Goal: Transaction & Acquisition: Purchase product/service

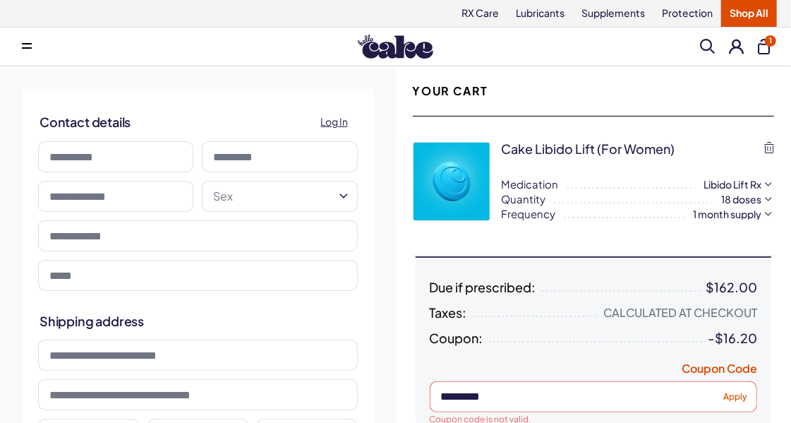
click at [152, 148] on input at bounding box center [115, 156] width 155 height 31
type input "******"
type input "*********"
type input "**********"
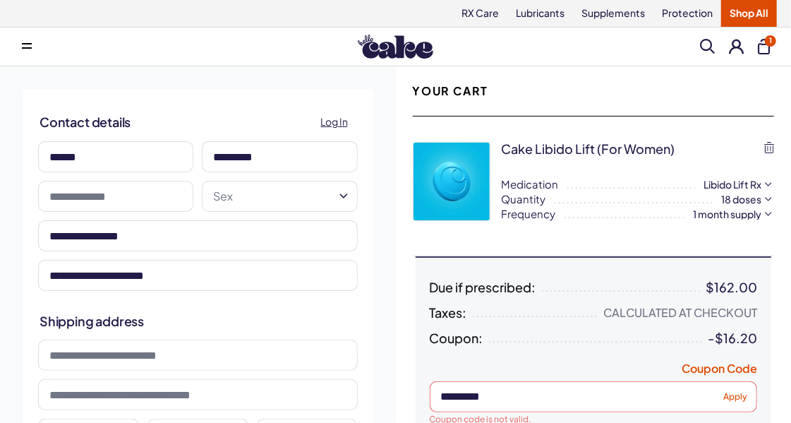
type input "**********"
click at [157, 198] on input "text" at bounding box center [115, 196] width 155 height 31
type input "**********"
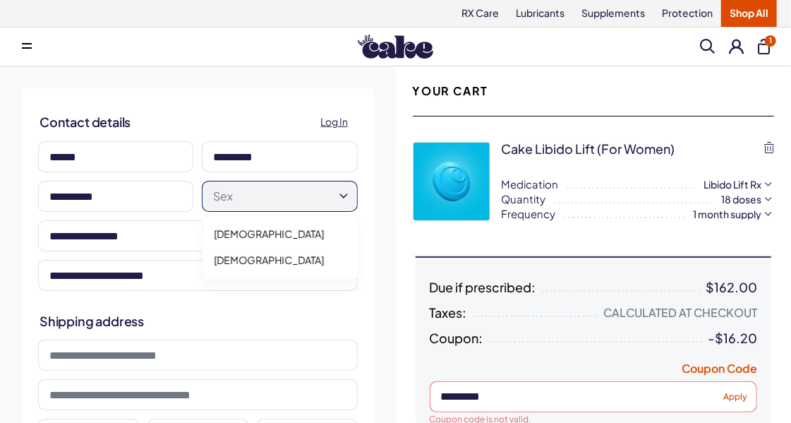
select select "******"
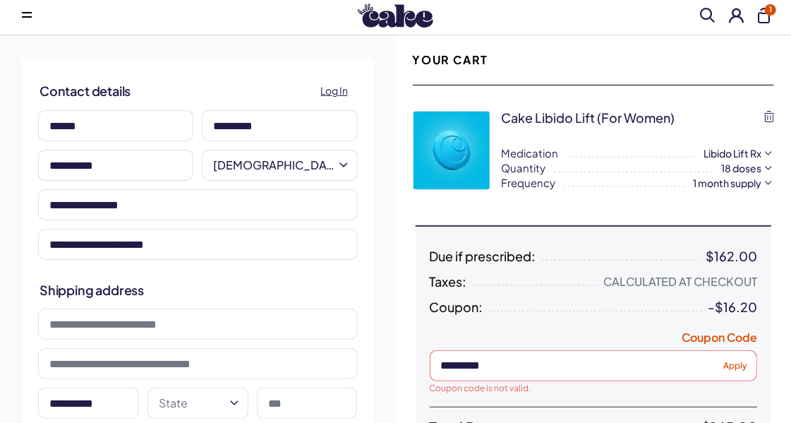
scroll to position [32, 0]
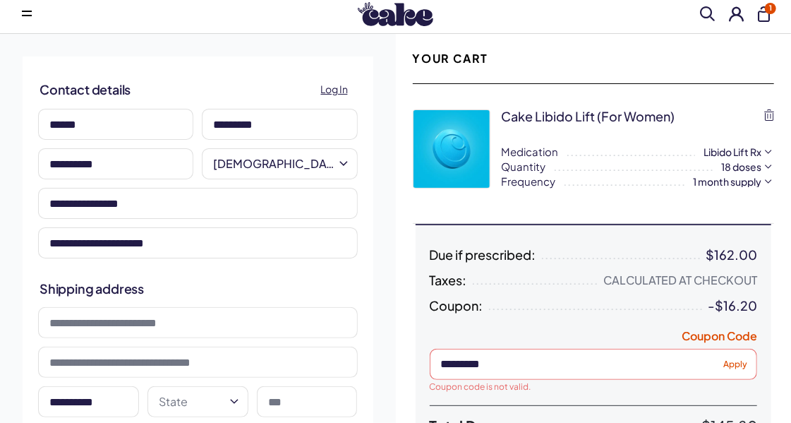
click at [243, 244] on input "**********" at bounding box center [198, 242] width 320 height 31
type input "**********"
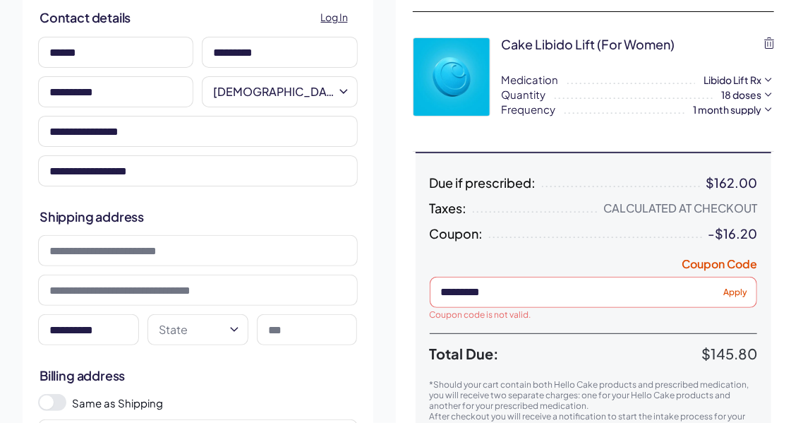
scroll to position [128, 0]
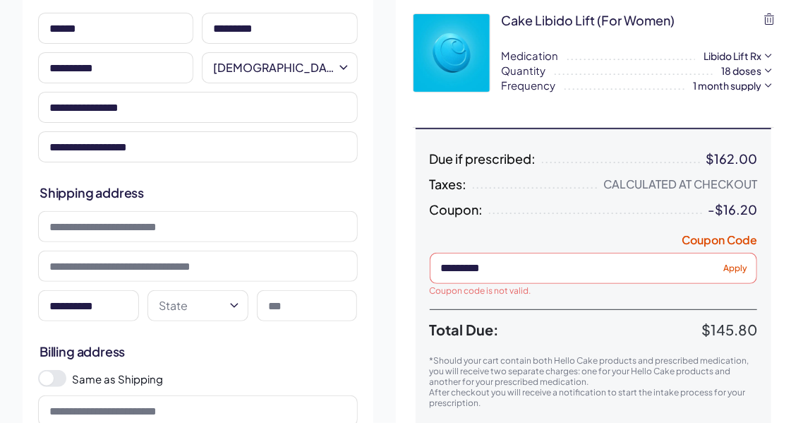
click at [147, 229] on input at bounding box center [198, 226] width 320 height 31
click at [109, 307] on input "**********" at bounding box center [88, 305] width 101 height 31
click at [92, 229] on input at bounding box center [198, 226] width 320 height 31
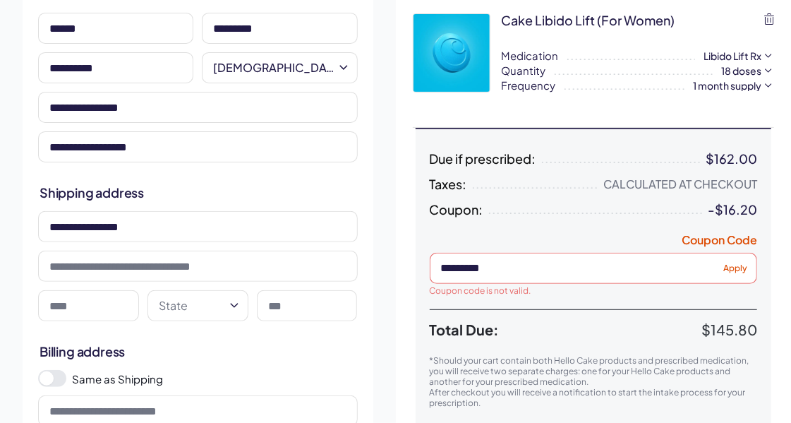
type input "**********"
click at [60, 310] on input at bounding box center [88, 305] width 101 height 31
type input "******"
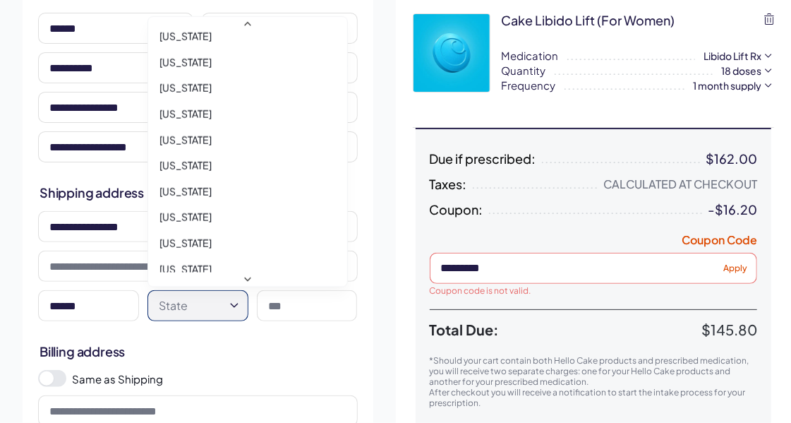
scroll to position [899, 0]
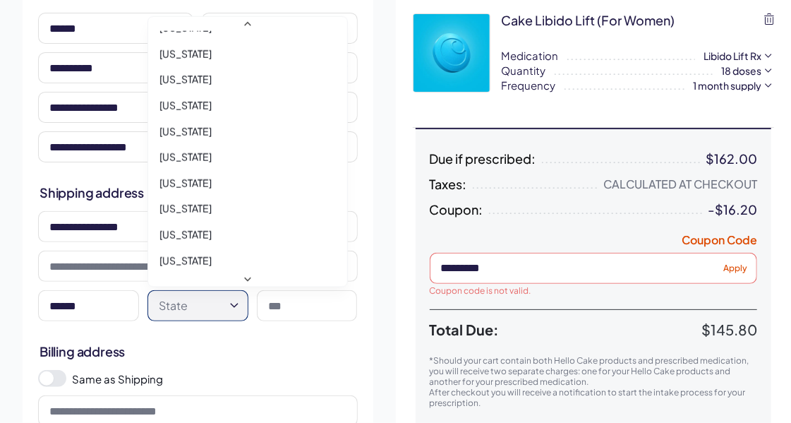
select select "**"
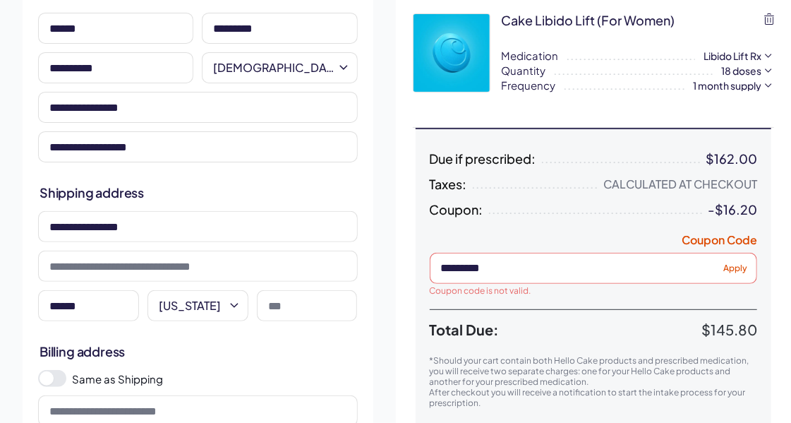
click at [305, 308] on input at bounding box center [307, 305] width 101 height 31
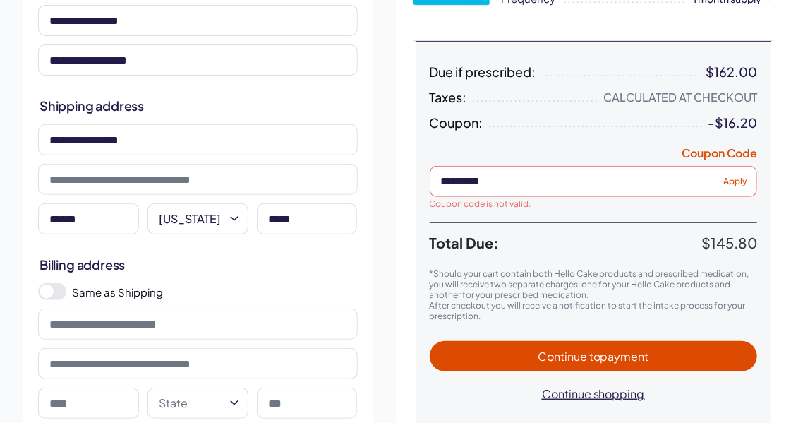
scroll to position [219, 0]
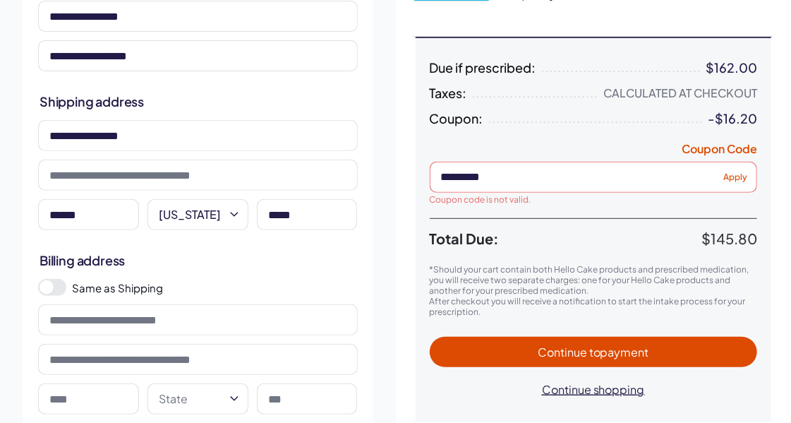
click at [53, 286] on span at bounding box center [52, 287] width 28 height 17
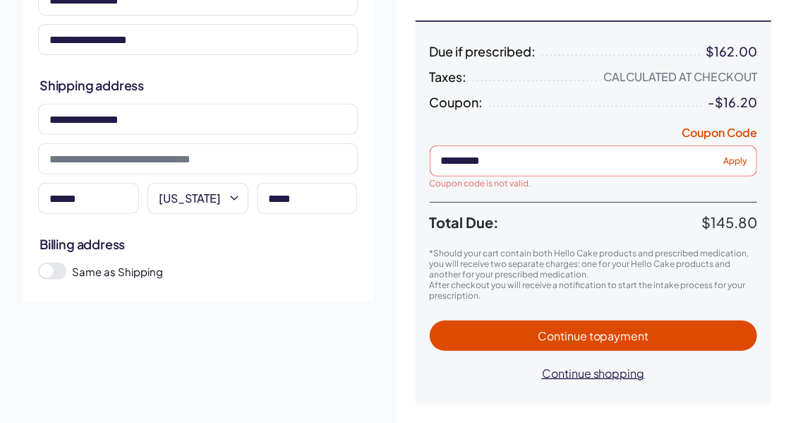
scroll to position [238, 0]
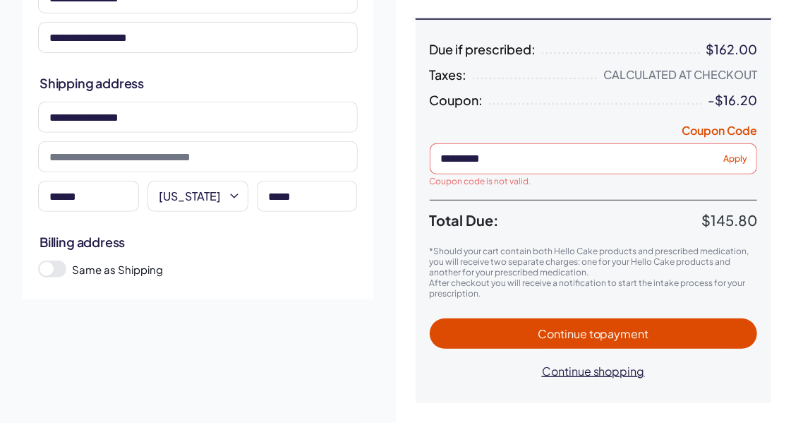
click at [579, 346] on button "Continue to payment" at bounding box center [594, 333] width 328 height 30
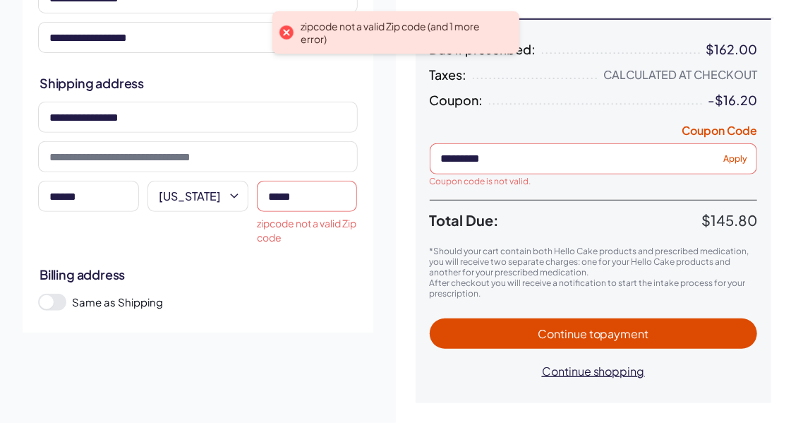
click at [326, 195] on input "*****" at bounding box center [307, 196] width 101 height 31
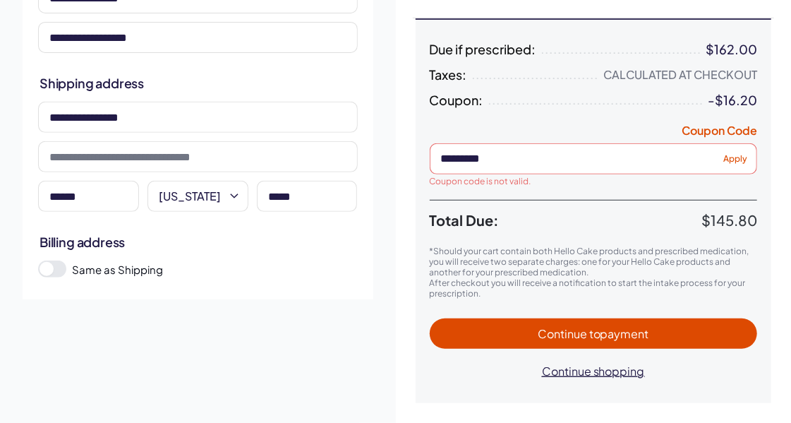
type input "*****"
click at [530, 398] on div "Due if prescribed: $162.00 Taxes: Calculated at Checkout Coupon: -$16.20 Coupon…" at bounding box center [594, 211] width 356 height 384
click at [529, 336] on span "Continue to payment" at bounding box center [594, 333] width 300 height 16
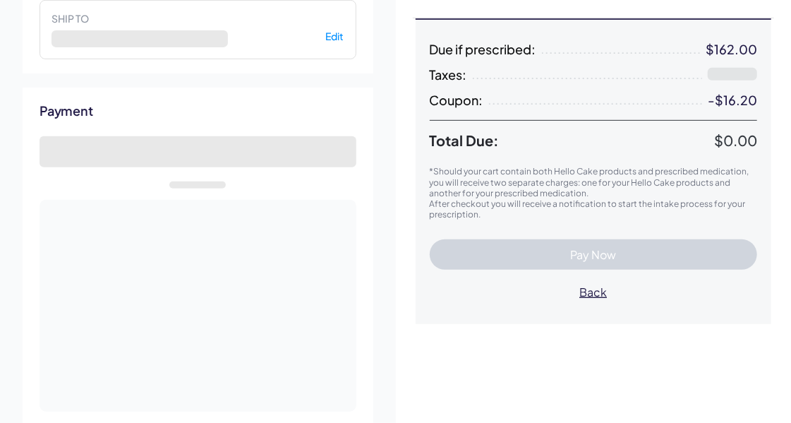
select select "**"
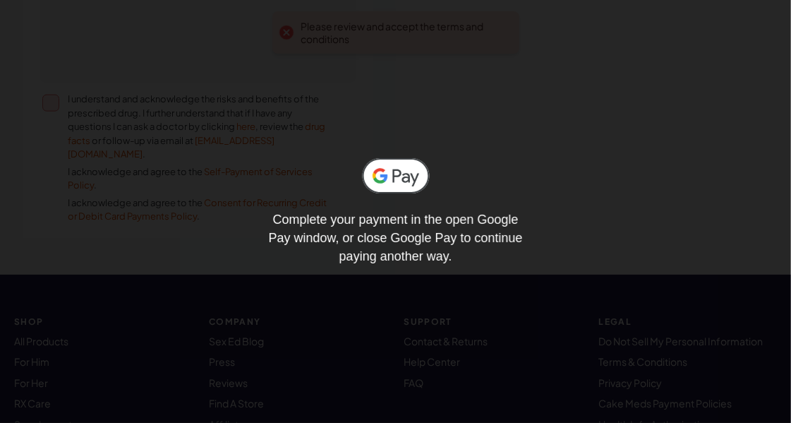
scroll to position [768, 0]
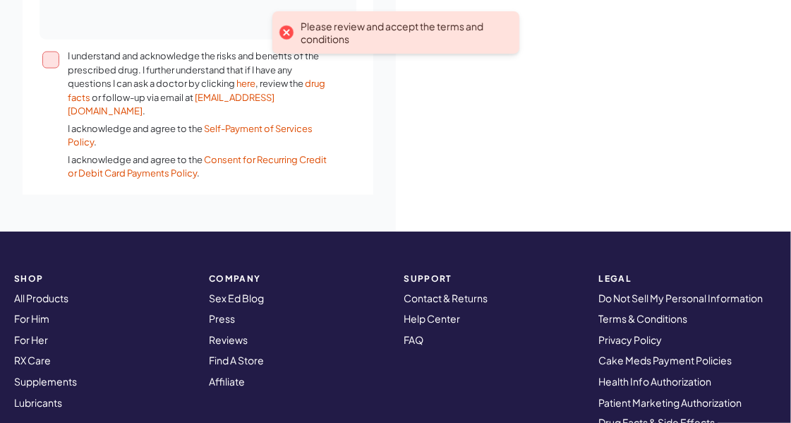
click at [45, 61] on button "I understand and acknowledge the risks and benefits of the prescribed drug. I f…" at bounding box center [50, 59] width 17 height 17
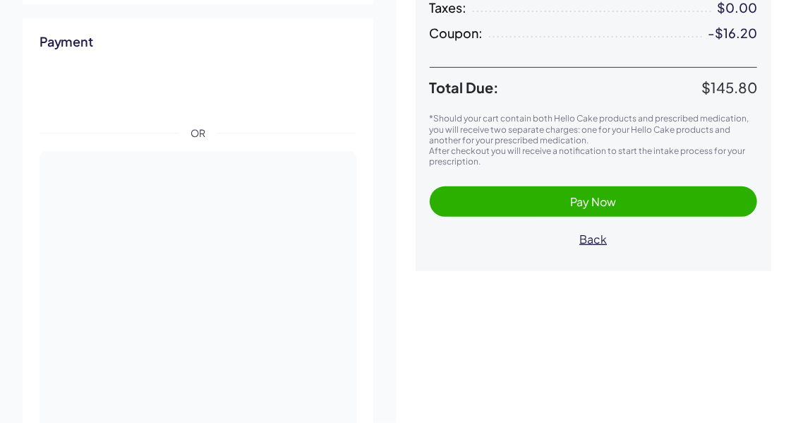
scroll to position [297, 0]
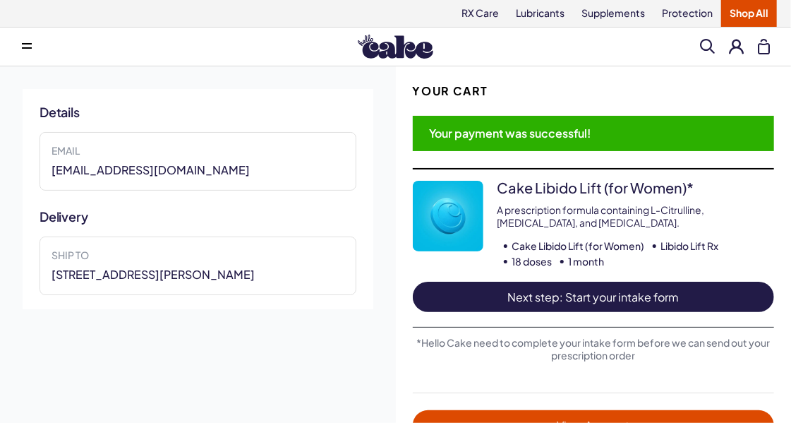
click at [592, 290] on span "Next step: Start your intake form" at bounding box center [594, 297] width 334 height 16
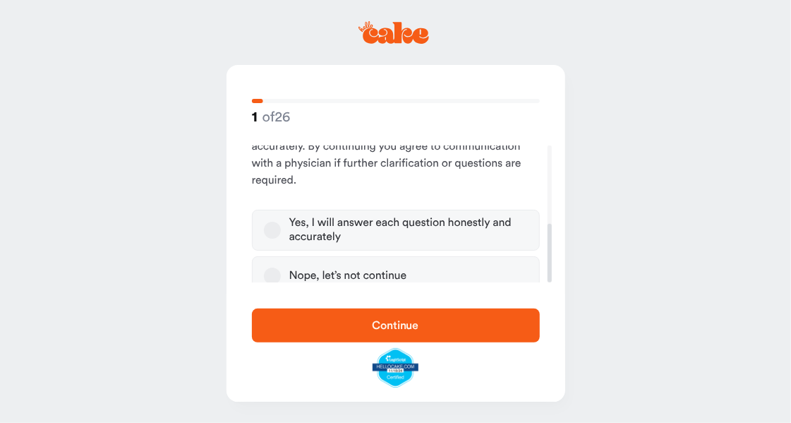
scroll to position [182, 0]
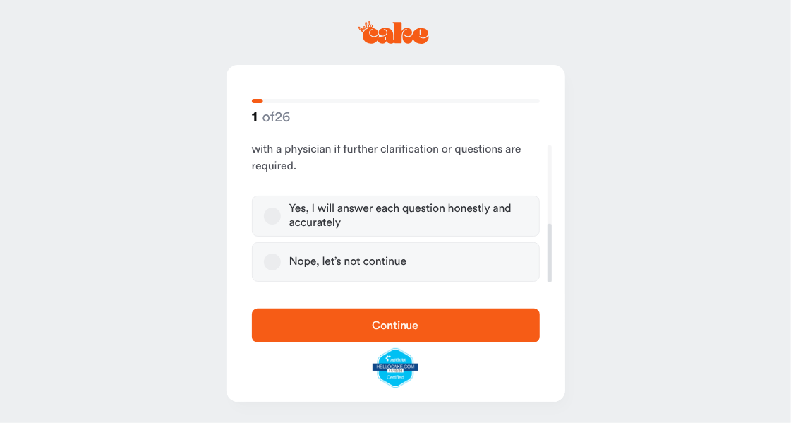
click at [265, 212] on button "Yes, I will answer each question honestly and accurately" at bounding box center [272, 215] width 17 height 17
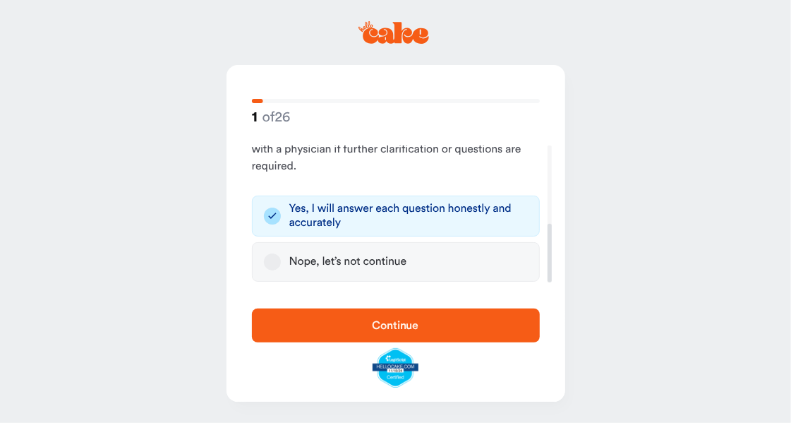
click at [359, 319] on span "Continue" at bounding box center [395, 325] width 243 height 17
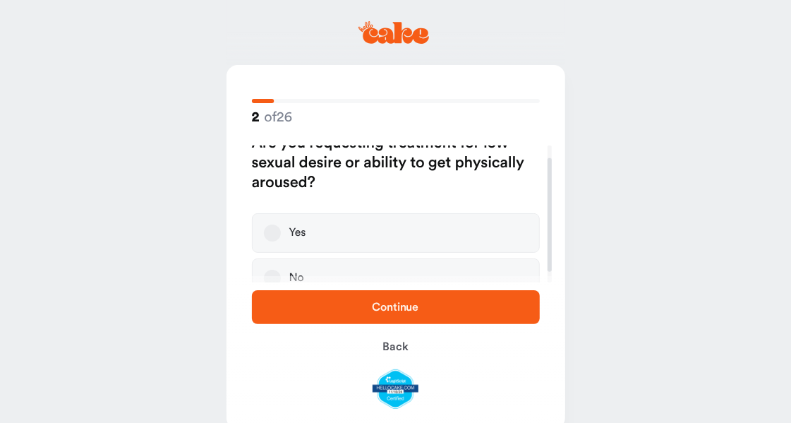
scroll to position [28, 0]
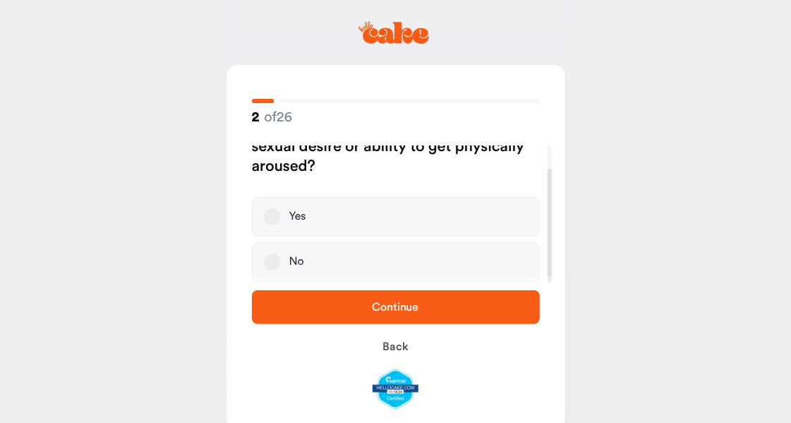
click at [279, 210] on label "Yes" at bounding box center [396, 217] width 288 height 40
click at [279, 210] on button "Yes" at bounding box center [272, 216] width 17 height 17
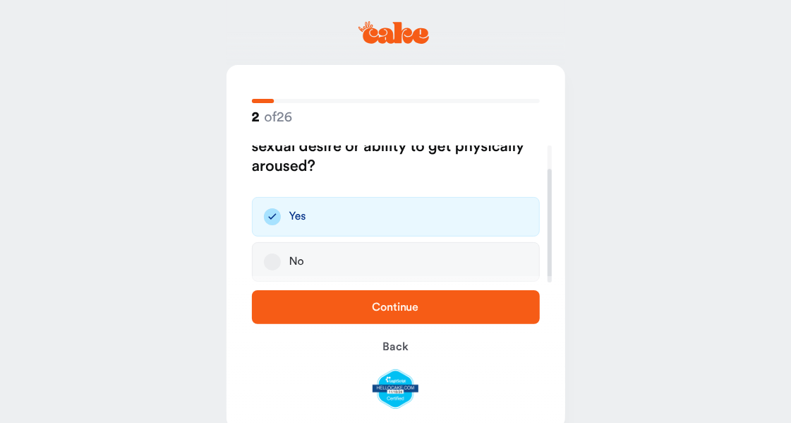
click at [398, 312] on span "Continue" at bounding box center [395, 306] width 47 height 11
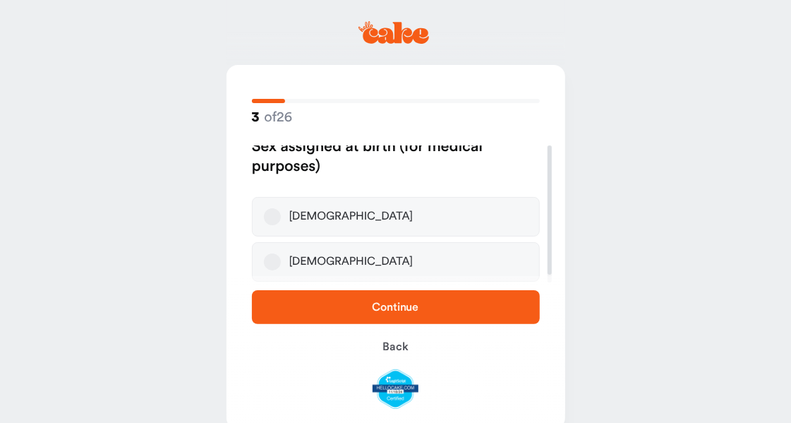
scroll to position [0, 0]
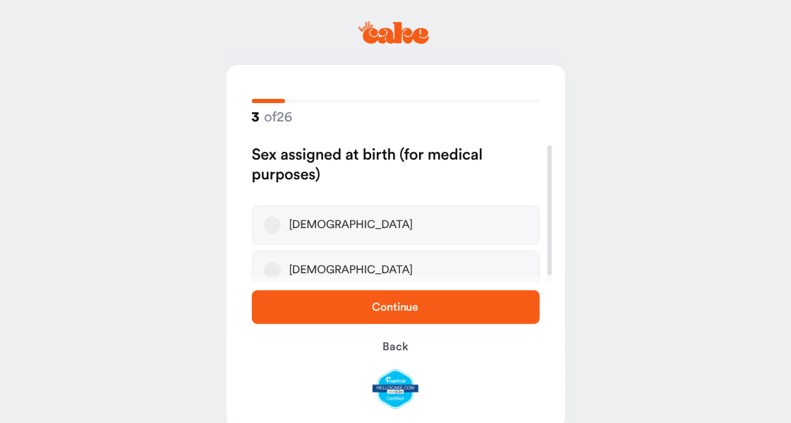
click at [269, 227] on button "[DEMOGRAPHIC_DATA]" at bounding box center [272, 225] width 17 height 17
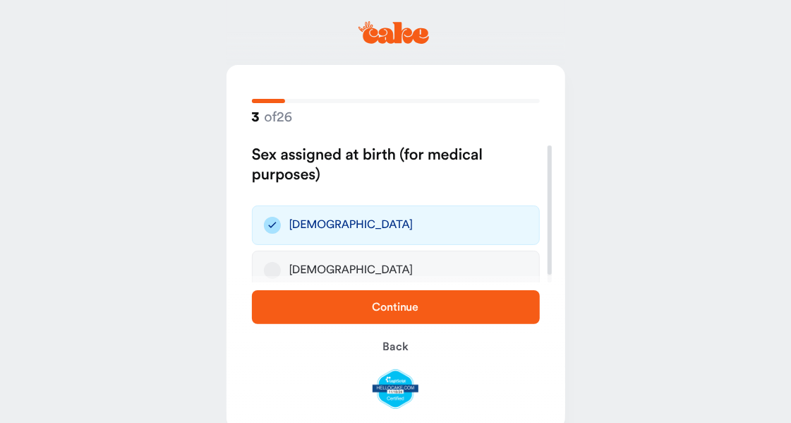
click at [374, 319] on button "Continue" at bounding box center [396, 307] width 288 height 34
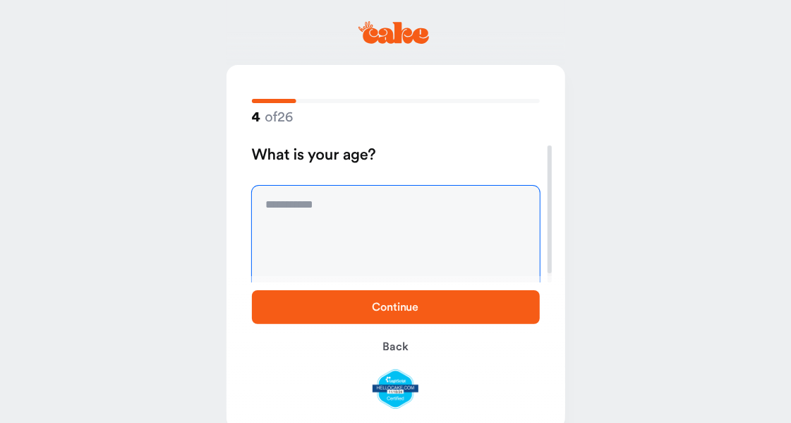
click at [336, 216] on textarea at bounding box center [396, 239] width 288 height 106
type textarea "**"
click at [365, 310] on span "Continue" at bounding box center [395, 306] width 243 height 17
click at [340, 235] on textarea at bounding box center [396, 239] width 288 height 106
type textarea "***"
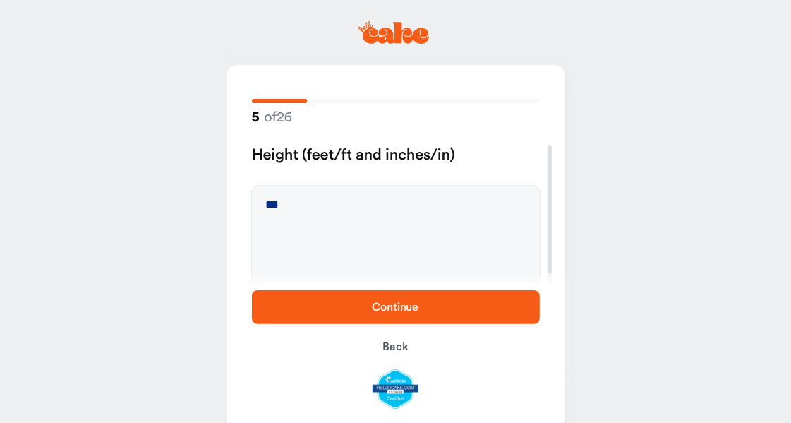
click at [357, 323] on button "Continue" at bounding box center [396, 307] width 288 height 34
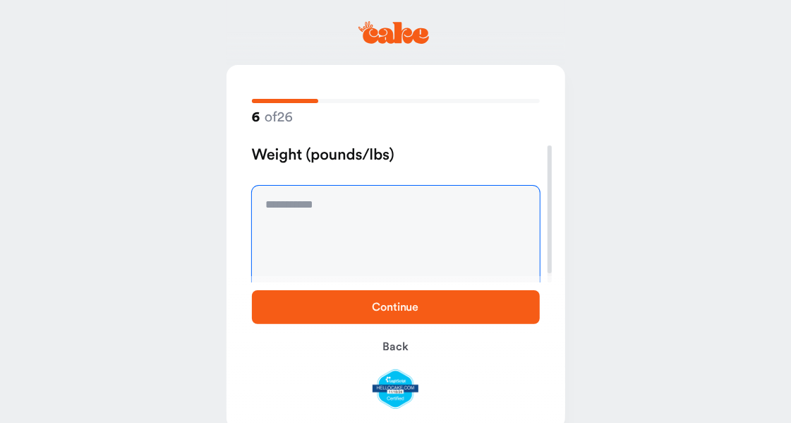
click at [348, 232] on textarea at bounding box center [396, 239] width 288 height 106
type textarea "***"
click at [366, 310] on span "Continue" at bounding box center [395, 306] width 243 height 17
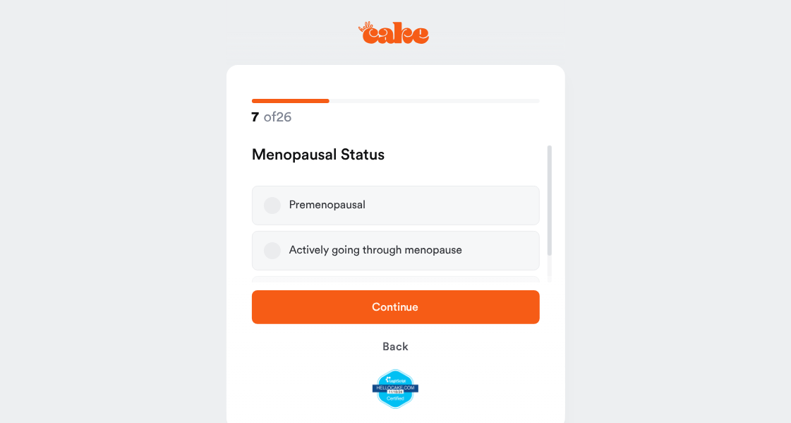
click at [270, 202] on button "Premenopausal" at bounding box center [272, 205] width 17 height 17
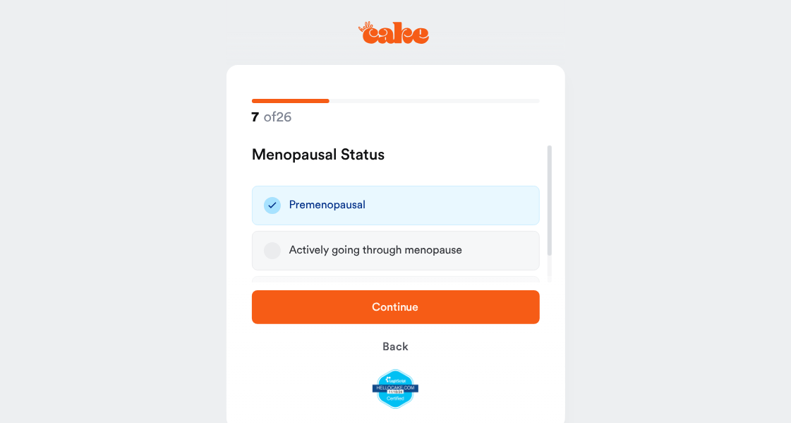
click at [358, 305] on span "Continue" at bounding box center [395, 306] width 243 height 17
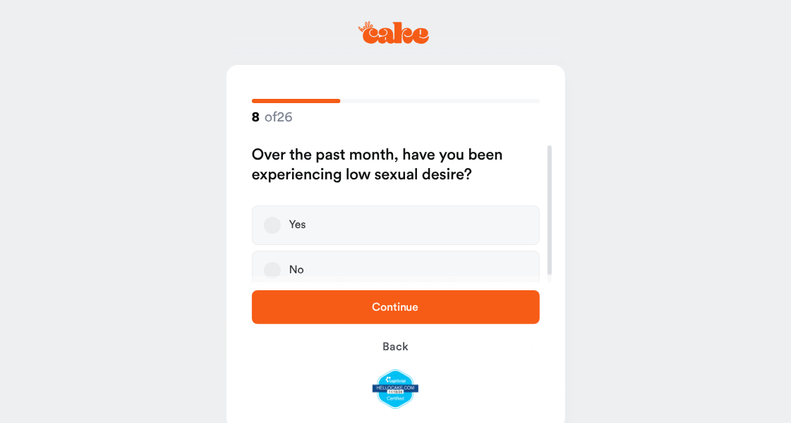
scroll to position [8, 0]
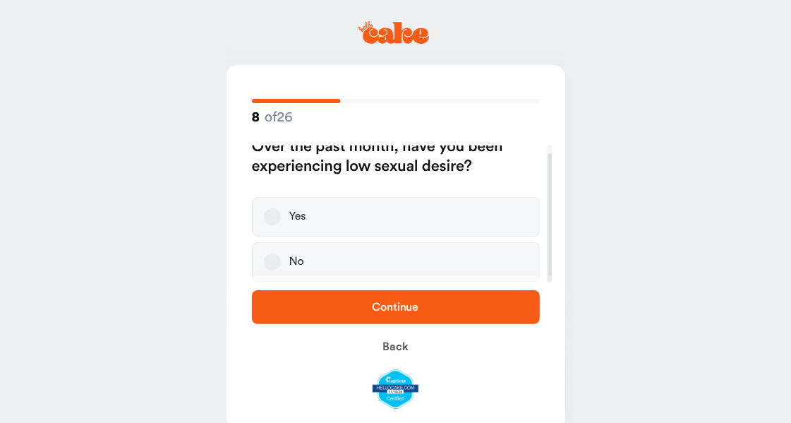
click at [291, 221] on div "Yes" at bounding box center [297, 217] width 17 height 14
click at [281, 221] on button "Yes" at bounding box center [272, 216] width 17 height 17
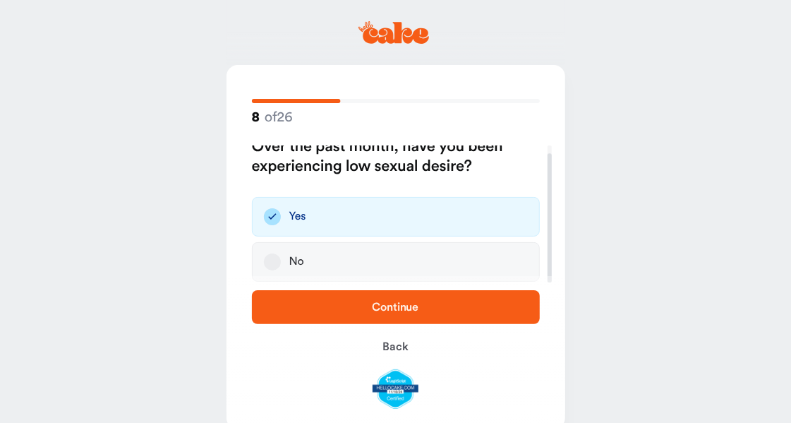
click at [360, 305] on span "Continue" at bounding box center [395, 306] width 243 height 17
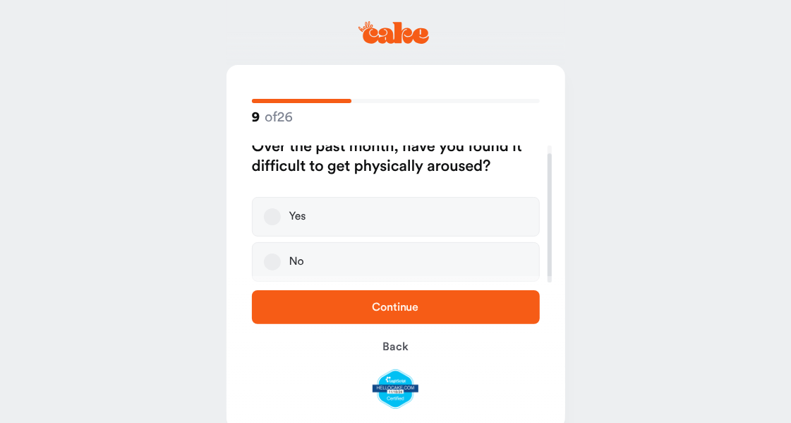
scroll to position [0, 0]
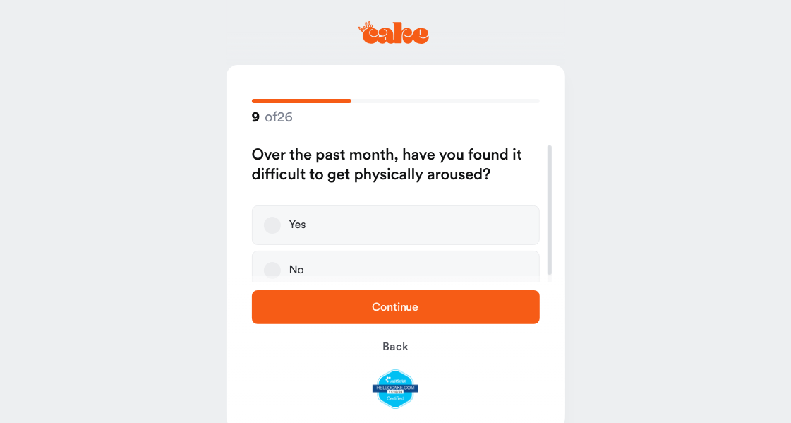
click at [269, 232] on button "Yes" at bounding box center [272, 225] width 17 height 17
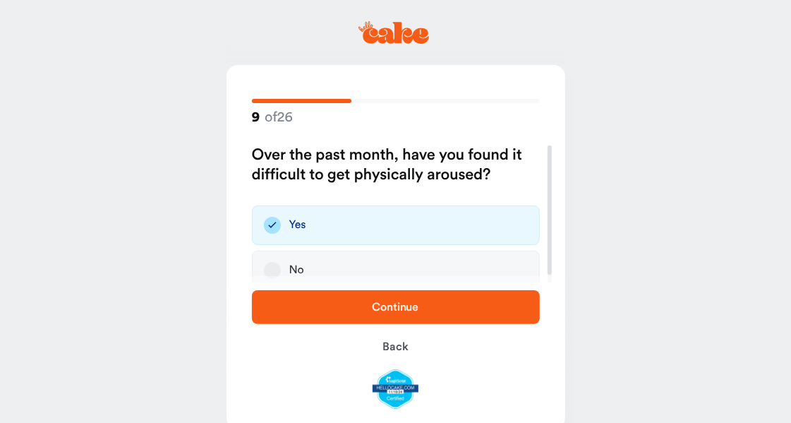
click at [423, 305] on span "Continue" at bounding box center [395, 306] width 243 height 17
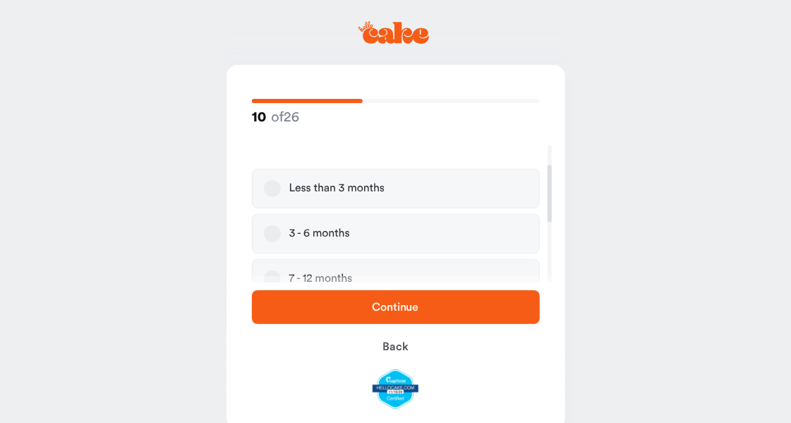
scroll to position [49, 0]
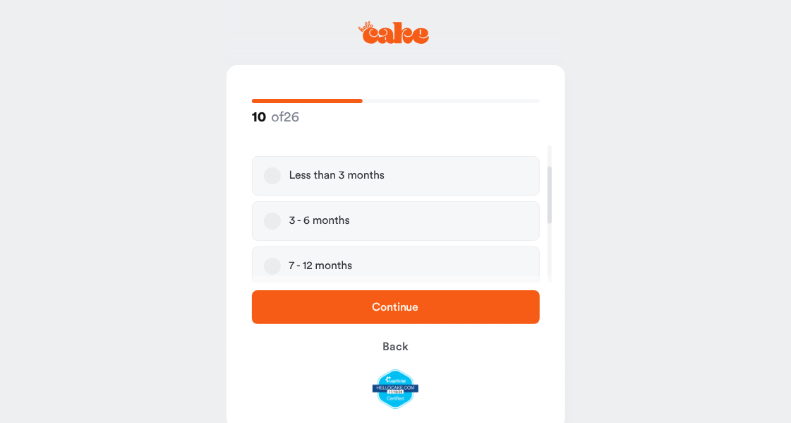
click at [274, 265] on button "7 - 12 months" at bounding box center [272, 265] width 17 height 17
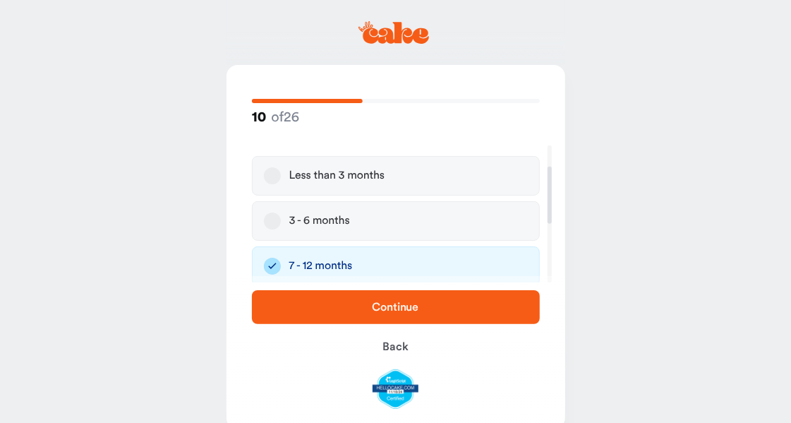
click at [399, 313] on span "Continue" at bounding box center [395, 306] width 47 height 11
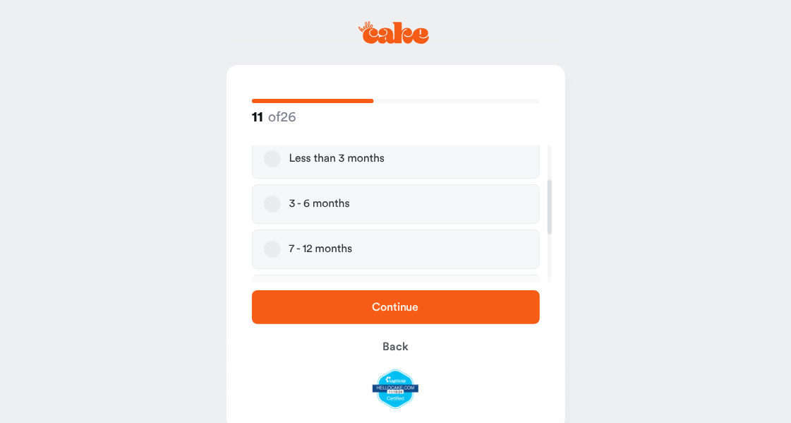
scroll to position [87, 0]
click at [368, 207] on label "3 - 6 months" at bounding box center [396, 203] width 288 height 40
click at [281, 207] on button "3 - 6 months" at bounding box center [272, 203] width 17 height 17
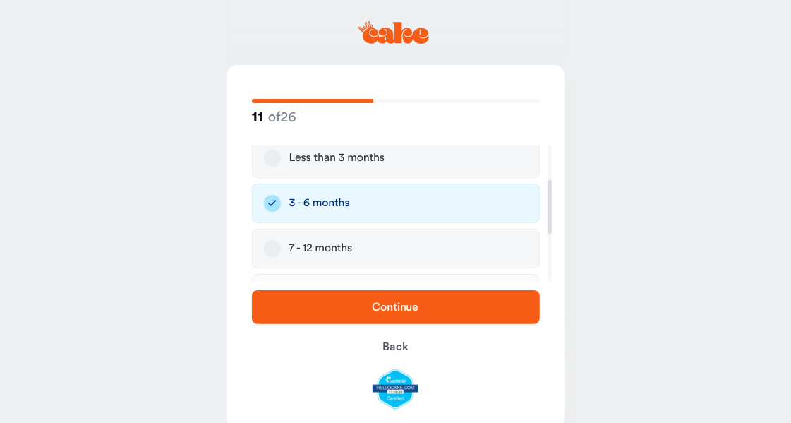
click at [384, 310] on span "Continue" at bounding box center [395, 306] width 47 height 11
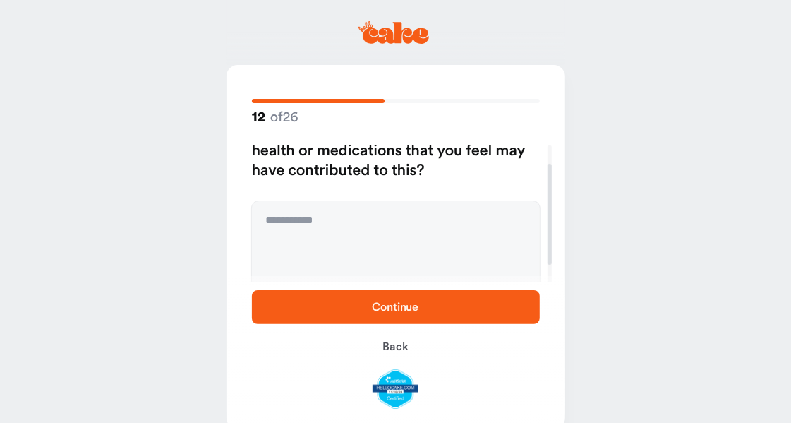
scroll to position [25, 0]
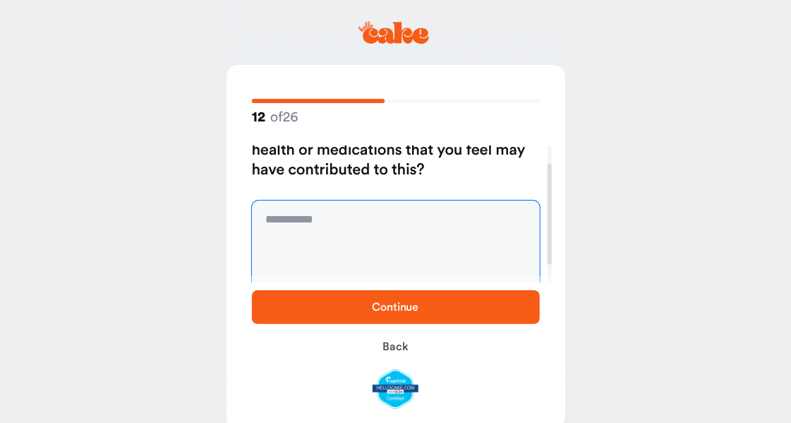
click at [365, 241] on textarea at bounding box center [396, 253] width 288 height 106
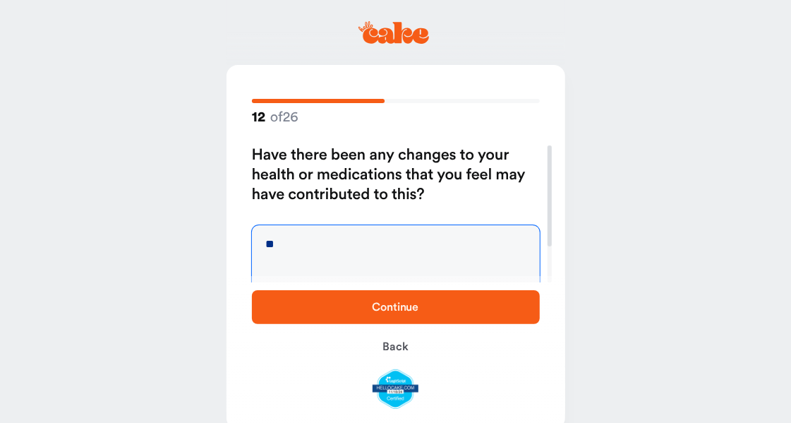
type textarea "**"
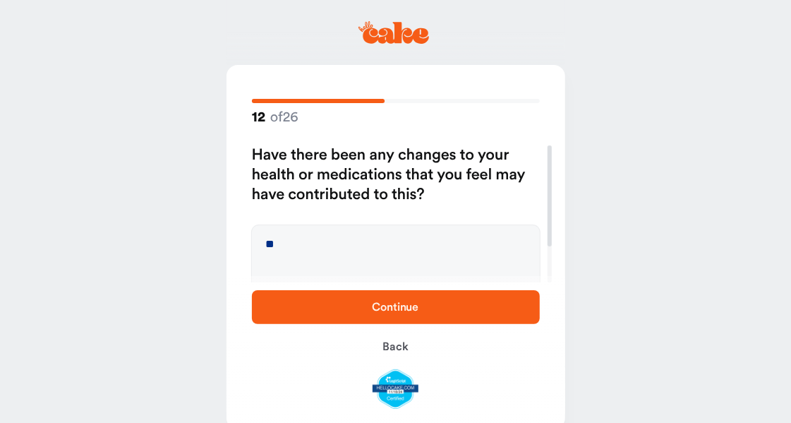
click at [384, 305] on span "Continue" at bounding box center [395, 306] width 47 height 11
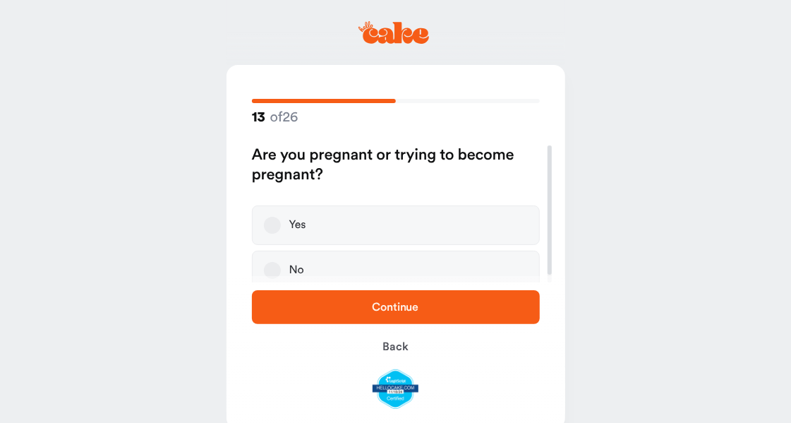
click at [353, 276] on label "No" at bounding box center [396, 270] width 288 height 40
click at [281, 276] on button "No" at bounding box center [272, 270] width 17 height 17
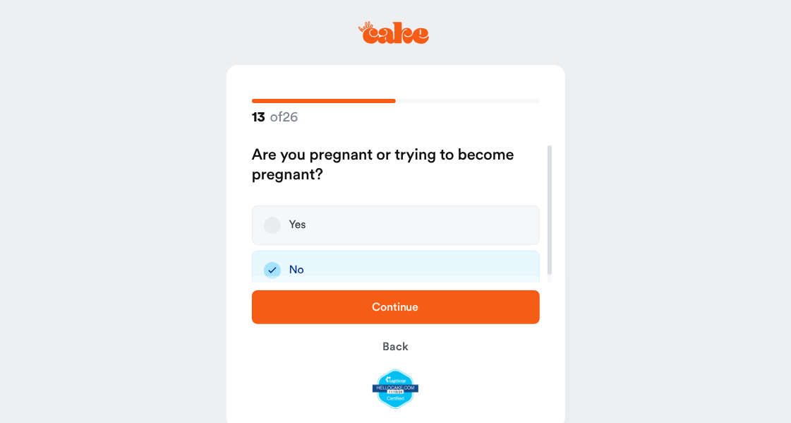
click at [401, 308] on span "Continue" at bounding box center [395, 306] width 47 height 11
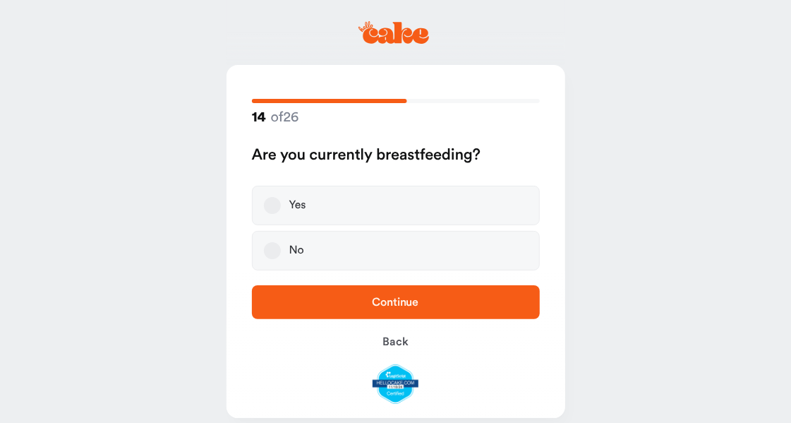
click at [375, 246] on label "No" at bounding box center [396, 251] width 288 height 40
click at [281, 246] on button "No" at bounding box center [272, 250] width 17 height 17
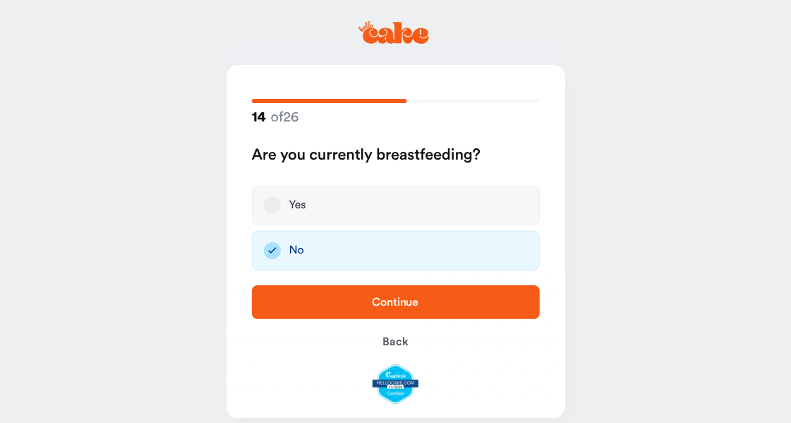
click at [391, 305] on span "Continue" at bounding box center [395, 301] width 47 height 11
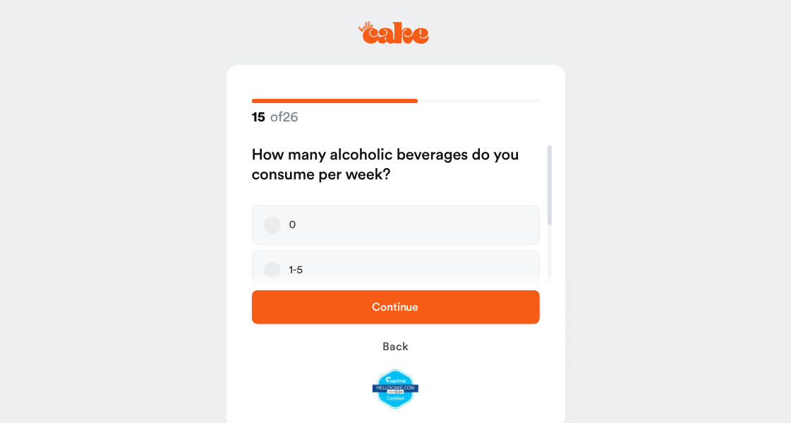
click at [365, 265] on label "1-5" at bounding box center [396, 270] width 288 height 40
click at [281, 265] on button "1-5" at bounding box center [272, 270] width 17 height 17
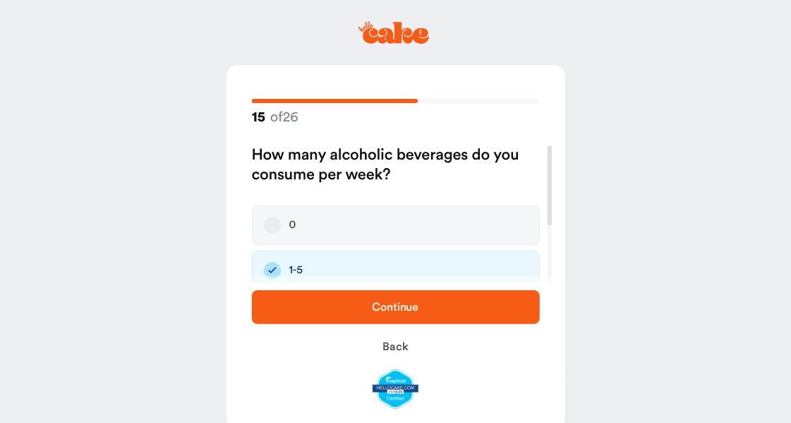
click at [406, 313] on span "Continue" at bounding box center [395, 306] width 47 height 11
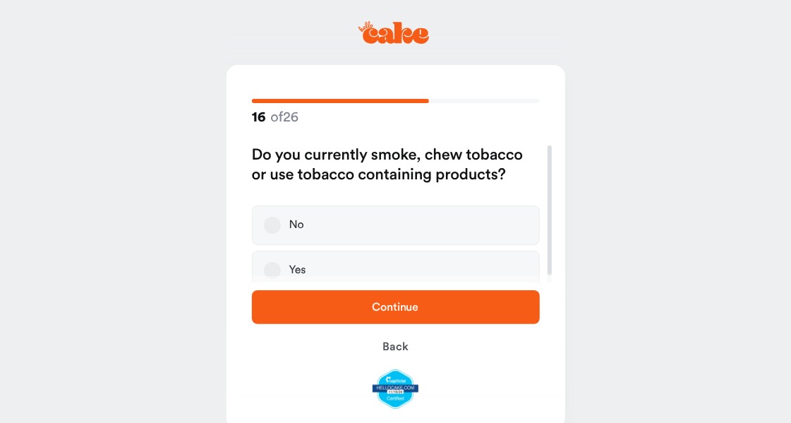
click at [372, 222] on label "No" at bounding box center [396, 225] width 288 height 40
click at [281, 222] on button "No" at bounding box center [272, 225] width 17 height 17
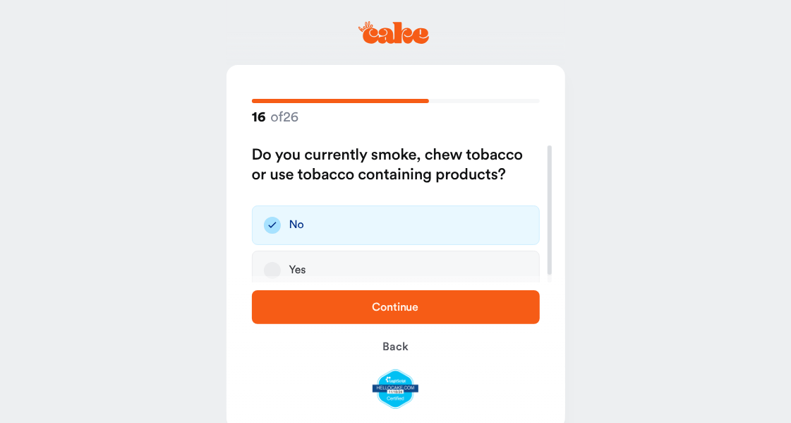
click at [391, 307] on span "Continue" at bounding box center [395, 306] width 47 height 11
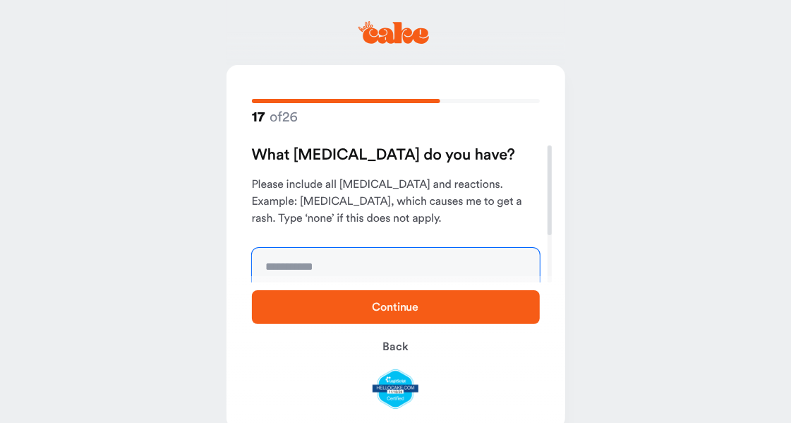
click at [367, 266] on textarea at bounding box center [396, 301] width 288 height 106
type textarea "****"
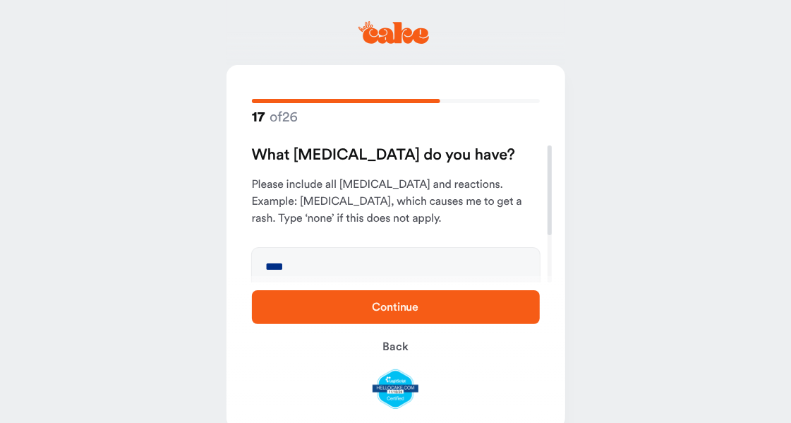
click at [411, 308] on span "Continue" at bounding box center [395, 306] width 47 height 11
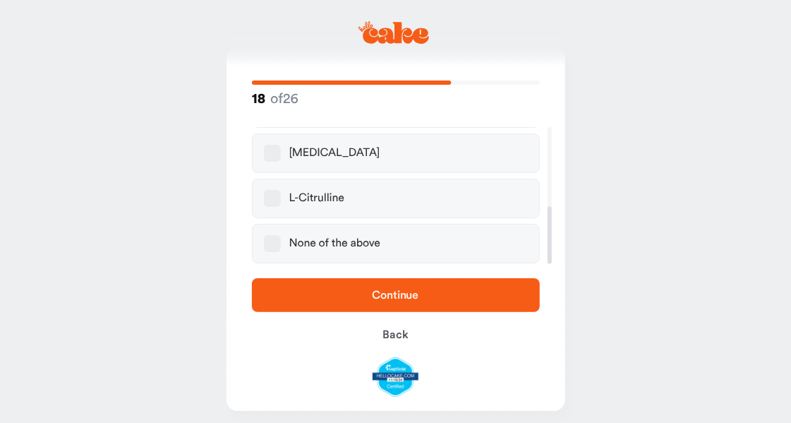
scroll to position [27, 0]
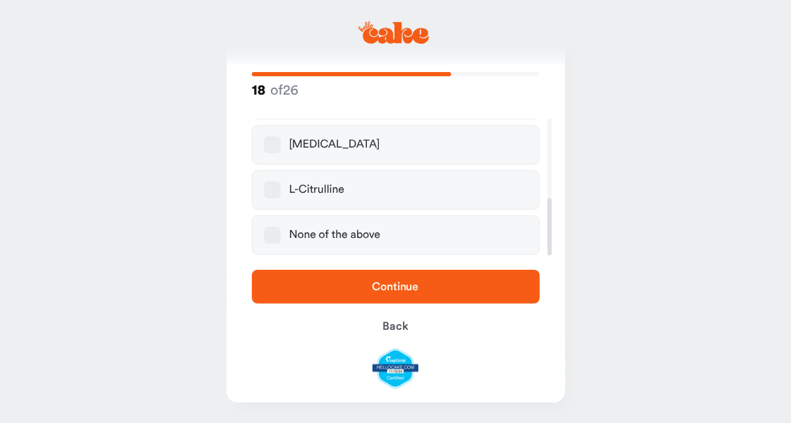
click at [269, 238] on button "None of the above" at bounding box center [272, 234] width 17 height 17
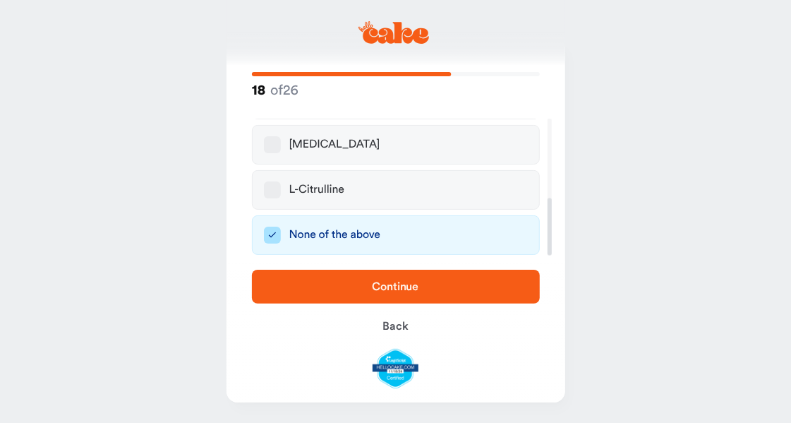
click at [425, 284] on span "Continue" at bounding box center [395, 286] width 243 height 17
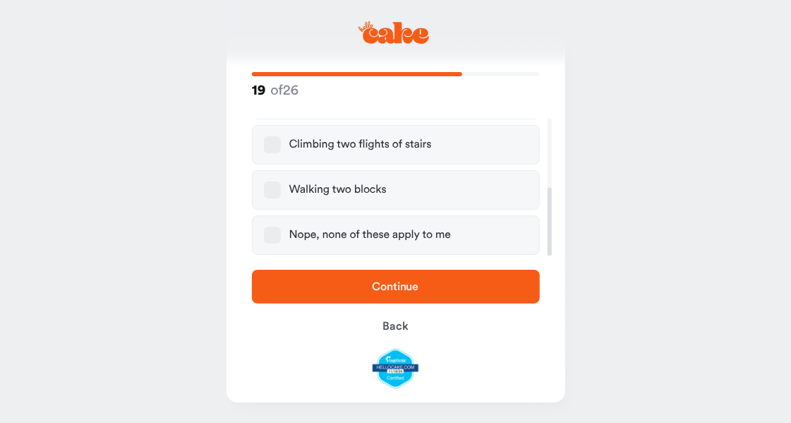
click at [413, 229] on div "Nope, none of these apply to me" at bounding box center [370, 235] width 162 height 14
click at [281, 229] on button "Nope, none of these apply to me" at bounding box center [272, 234] width 17 height 17
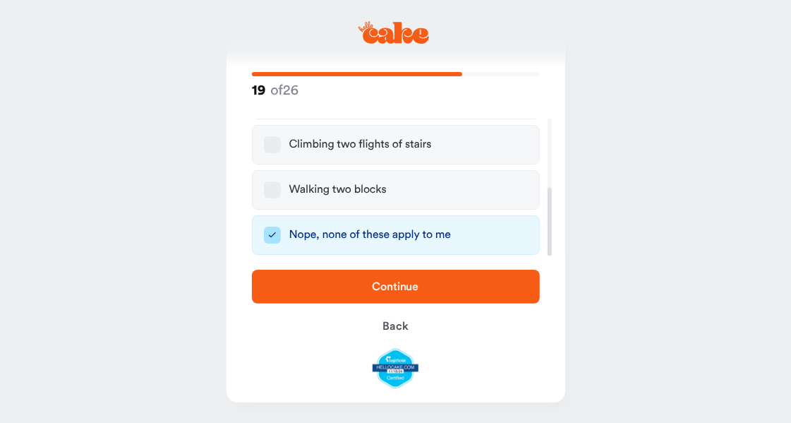
click at [400, 296] on button "Continue" at bounding box center [396, 286] width 288 height 34
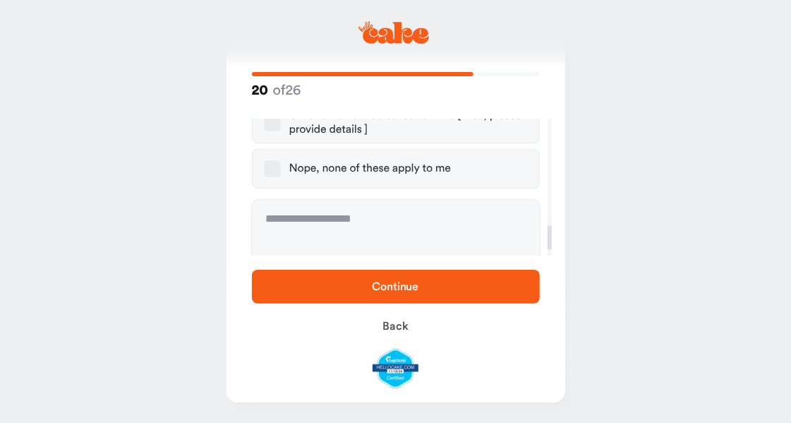
scroll to position [615, 0]
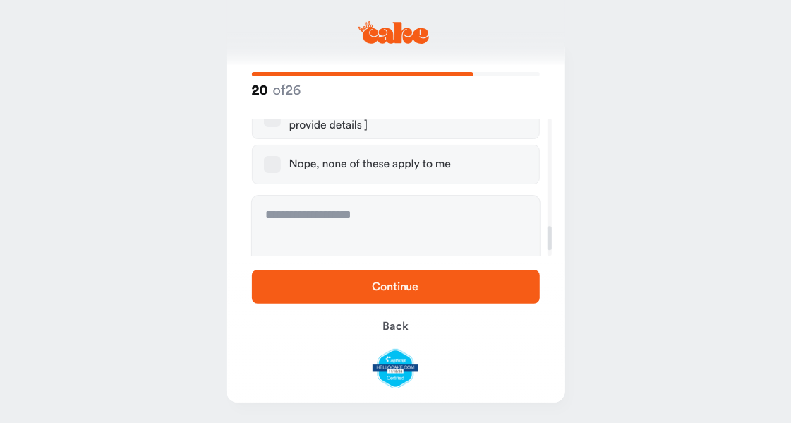
click at [397, 157] on div "Nope, none of these apply to me" at bounding box center [370, 164] width 162 height 14
click at [281, 156] on button "Nope, none of these apply to me" at bounding box center [272, 164] width 17 height 17
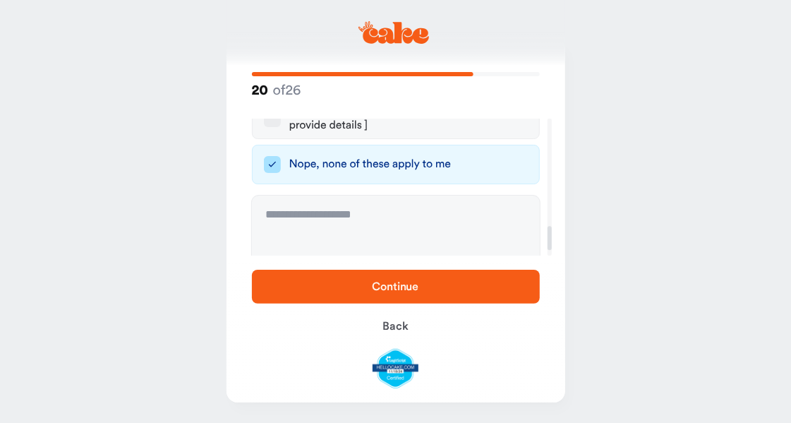
click at [401, 283] on span "Continue" at bounding box center [395, 286] width 47 height 11
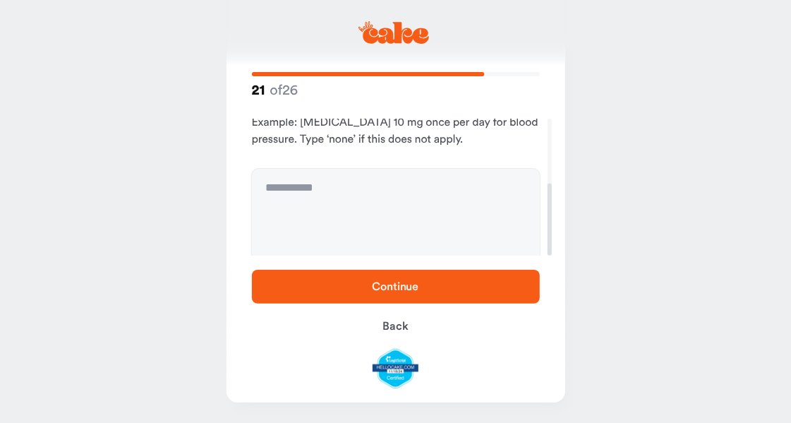
scroll to position [123, 0]
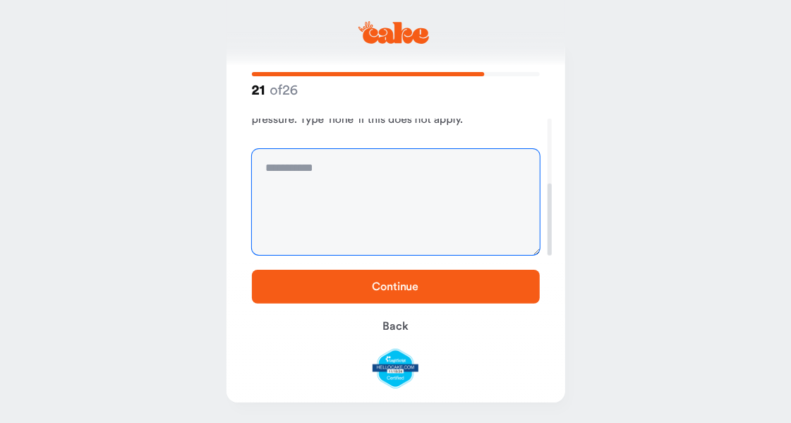
click at [392, 213] on textarea at bounding box center [396, 202] width 288 height 106
type textarea "****"
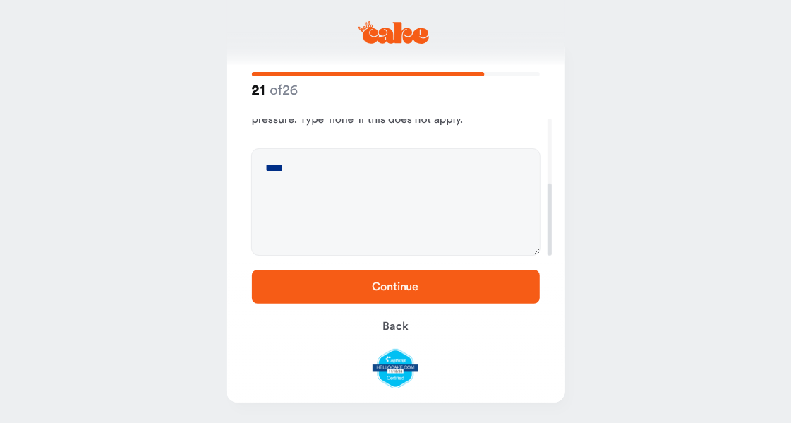
click at [449, 289] on span "Continue" at bounding box center [395, 286] width 243 height 17
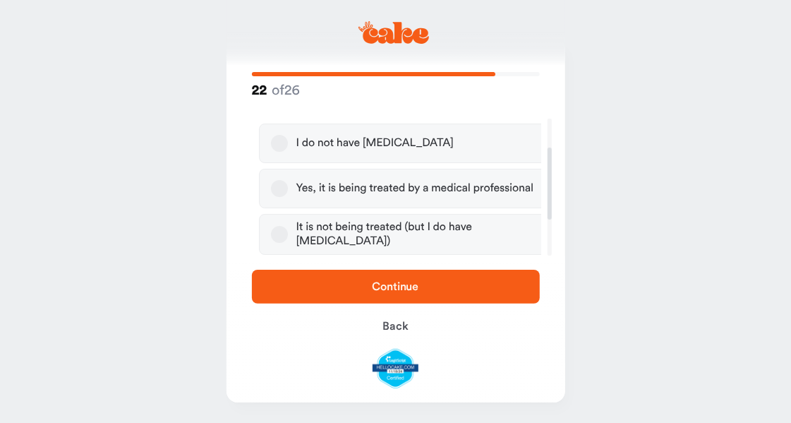
scroll to position [55, 0]
click at [353, 158] on label "I do not have [MEDICAL_DATA]" at bounding box center [396, 143] width 288 height 40
click at [281, 152] on button "I do not have [MEDICAL_DATA]" at bounding box center [272, 143] width 17 height 17
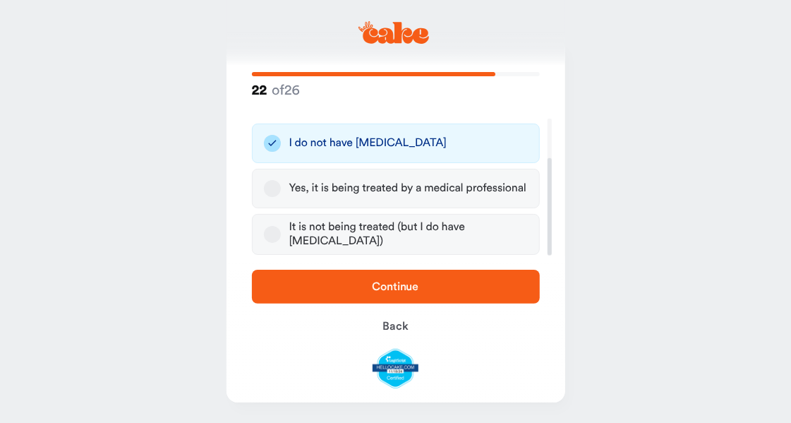
click at [448, 289] on span "Continue" at bounding box center [395, 286] width 243 height 17
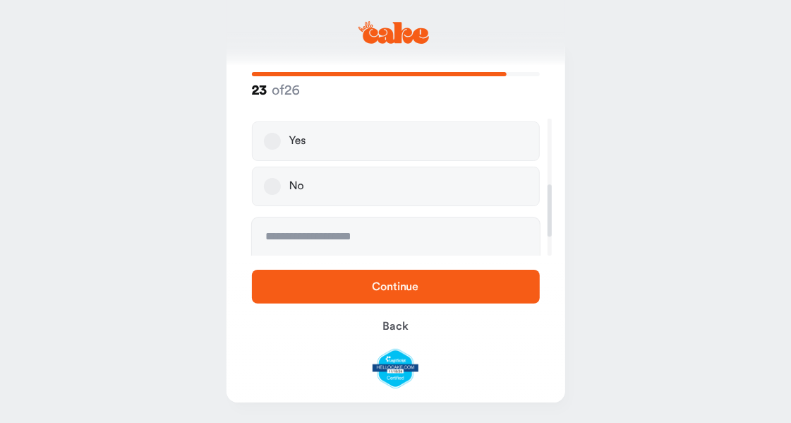
scroll to position [169, 0]
click at [375, 170] on label "No" at bounding box center [396, 187] width 288 height 40
click at [281, 178] on button "No" at bounding box center [272, 186] width 17 height 17
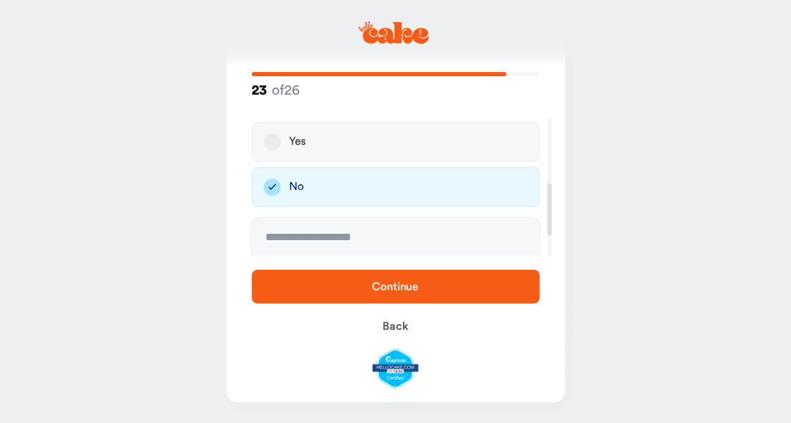
click at [392, 287] on span "Continue" at bounding box center [395, 286] width 47 height 11
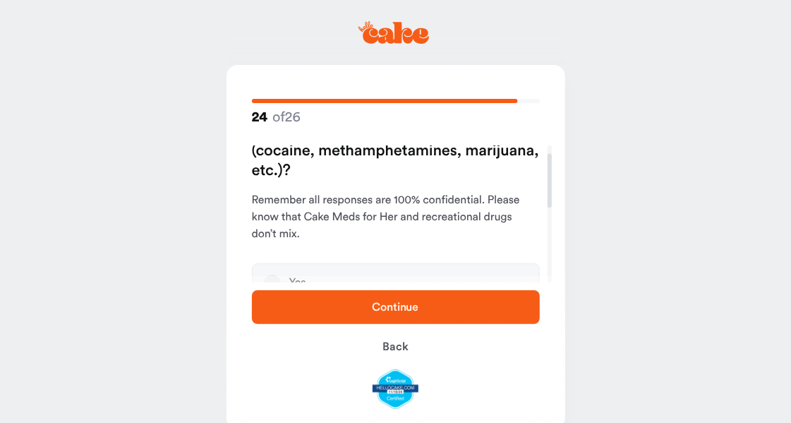
scroll to position [0, 0]
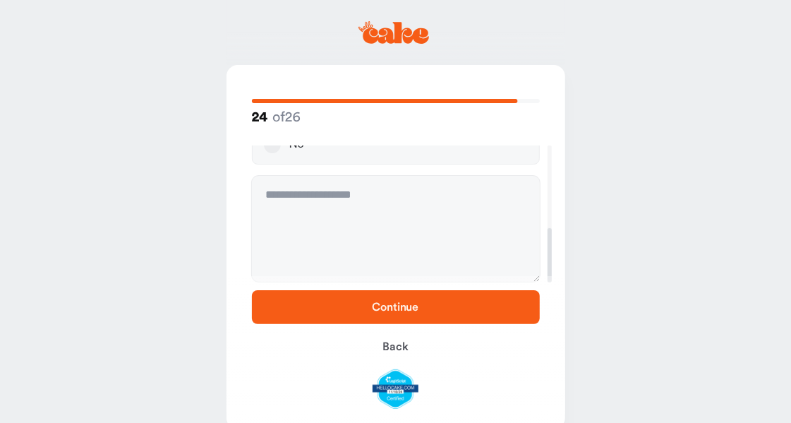
click at [352, 155] on label "No" at bounding box center [396, 145] width 288 height 40
click at [281, 153] on button "No" at bounding box center [272, 144] width 17 height 17
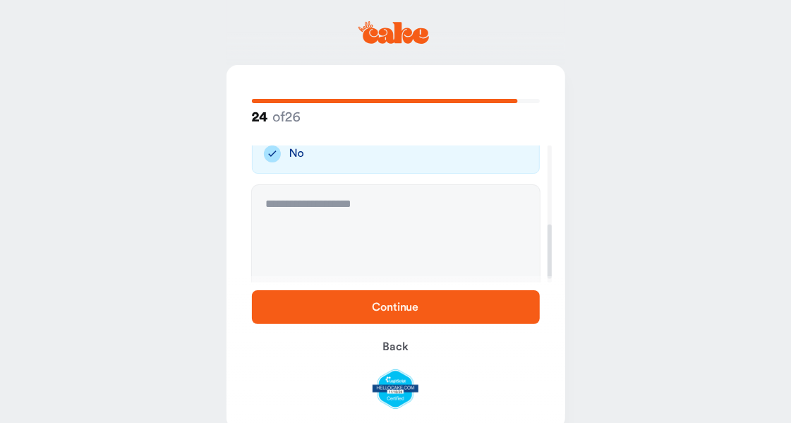
click at [377, 297] on button "Continue" at bounding box center [396, 307] width 288 height 34
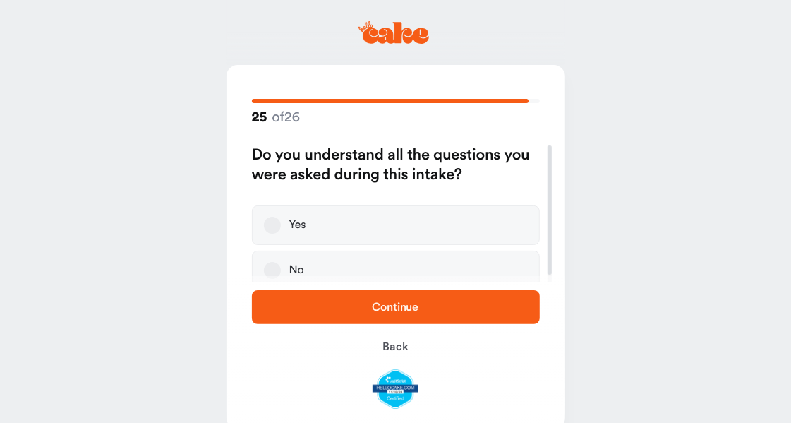
scroll to position [1, 0]
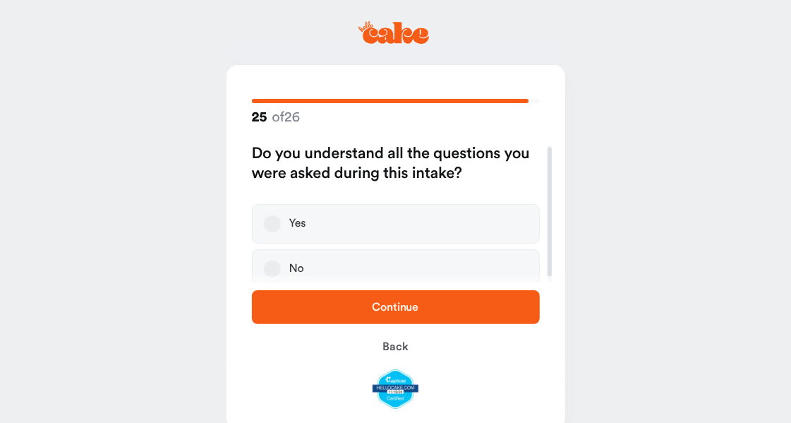
click at [363, 226] on label "Yes" at bounding box center [396, 224] width 288 height 40
click at [281, 226] on button "Yes" at bounding box center [272, 223] width 17 height 17
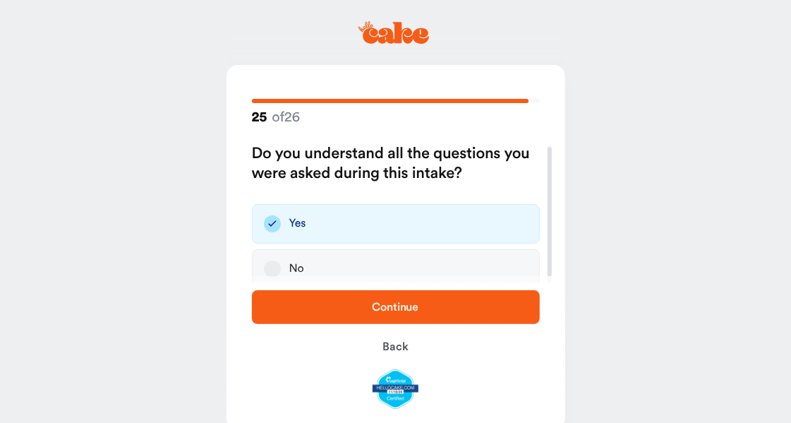
click at [391, 317] on button "Continue" at bounding box center [396, 307] width 288 height 34
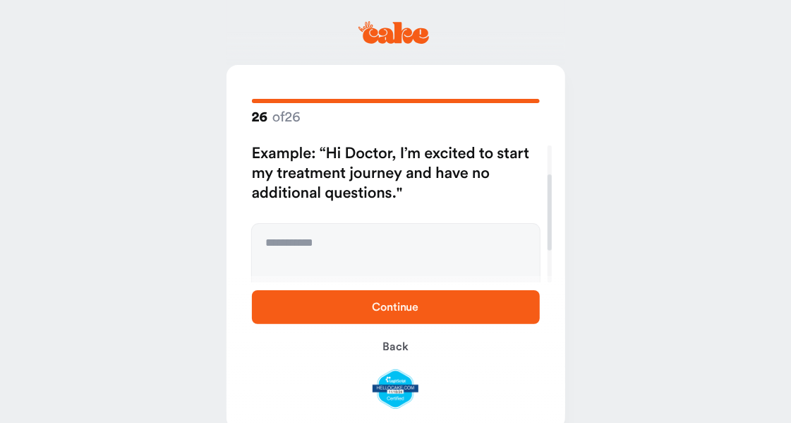
scroll to position [109, 0]
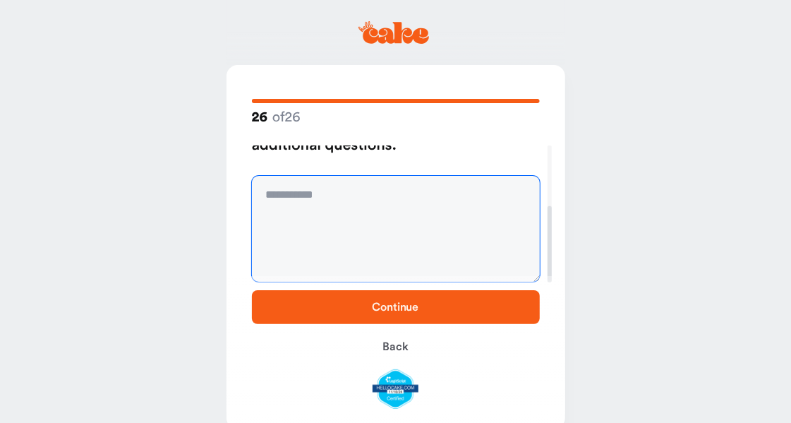
click at [396, 226] on textarea at bounding box center [396, 229] width 288 height 106
type textarea "**********"
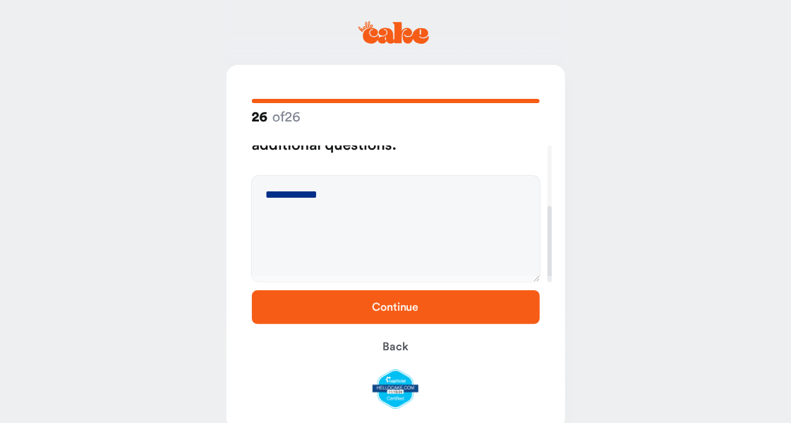
click at [433, 308] on span "Continue" at bounding box center [395, 306] width 243 height 17
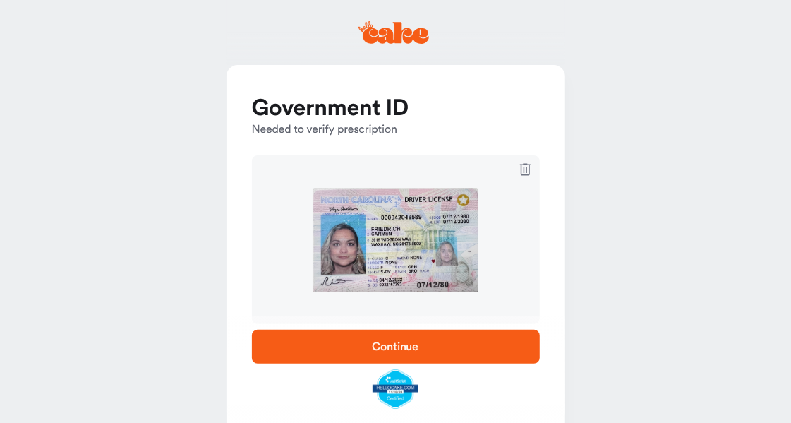
click at [418, 351] on span "Continue" at bounding box center [395, 346] width 243 height 17
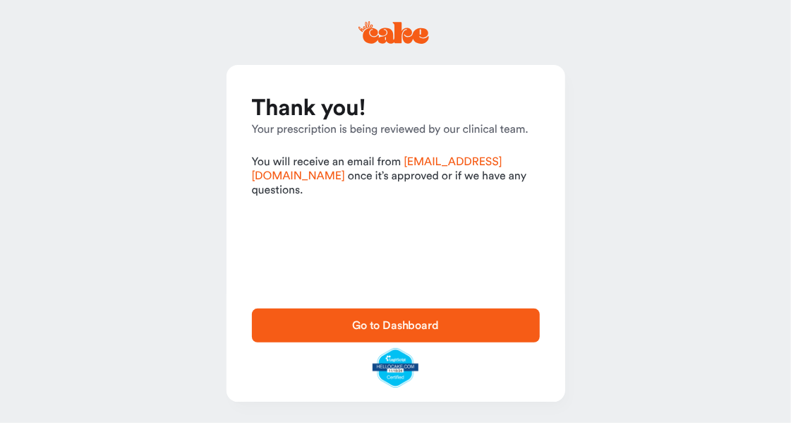
click at [429, 325] on span "Go to Dashboard" at bounding box center [395, 325] width 87 height 11
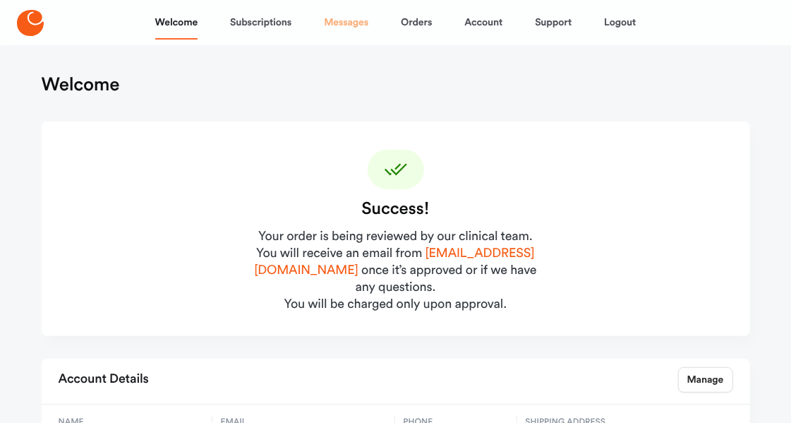
click at [352, 19] on link "Messages" at bounding box center [346, 23] width 44 height 34
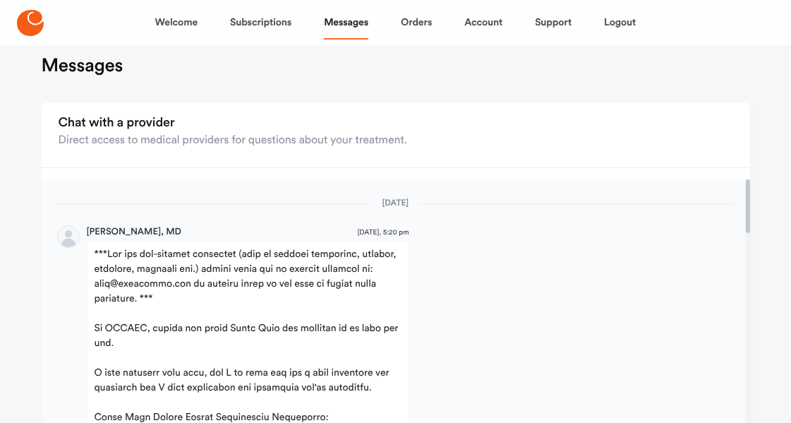
scroll to position [4, 0]
